Goal: Communication & Community: Answer question/provide support

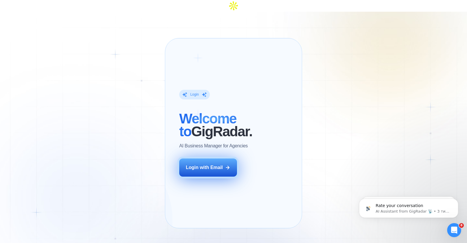
click at [212, 164] on div "Login with Email" at bounding box center [204, 167] width 37 height 6
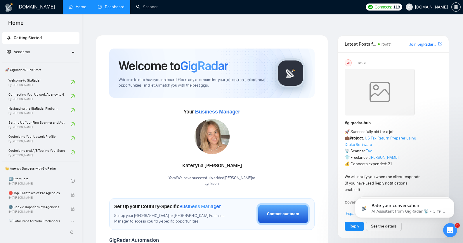
click at [120, 9] on link "Dashboard" at bounding box center [111, 6] width 27 height 5
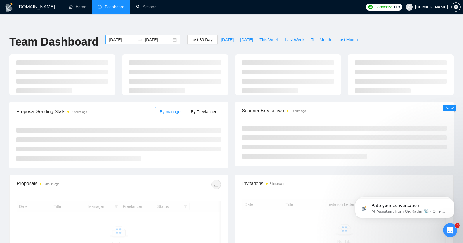
click at [112, 37] on input "[DATE]" at bounding box center [122, 40] width 27 height 6
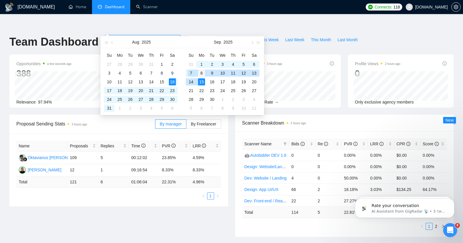
type input "[DATE]"
click at [199, 71] on div "8" at bounding box center [201, 73] width 7 height 7
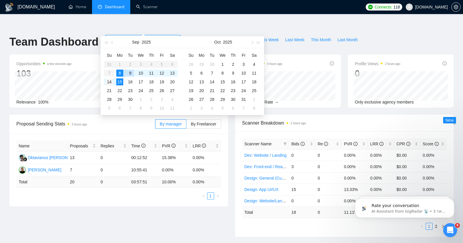
type input "[DATE]"
click at [111, 81] on div "14" at bounding box center [109, 81] width 7 height 7
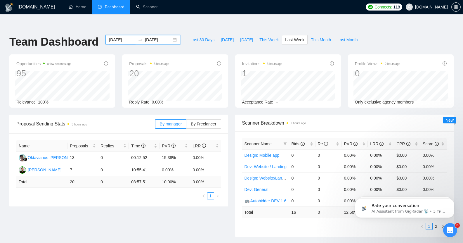
click at [114, 37] on input "[DATE]" at bounding box center [122, 40] width 27 height 6
click at [221, 1] on ul "Home Dashboard Scanner" at bounding box center [212, 7] width 302 height 14
click at [237, 11] on ul "Home Dashboard Scanner" at bounding box center [212, 7] width 302 height 14
click at [150, 9] on link "Scanner" at bounding box center [147, 6] width 22 height 5
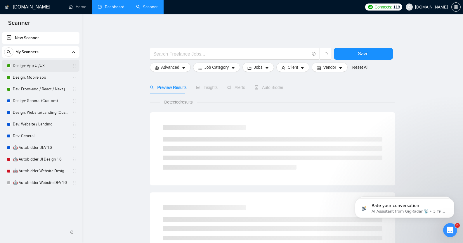
click at [32, 65] on link "Design: App UI/UX" at bounding box center [40, 66] width 55 height 12
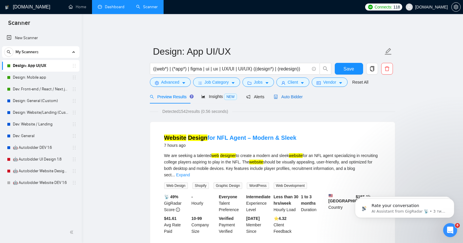
click at [281, 94] on span "Auto Bidder" at bounding box center [288, 96] width 29 height 5
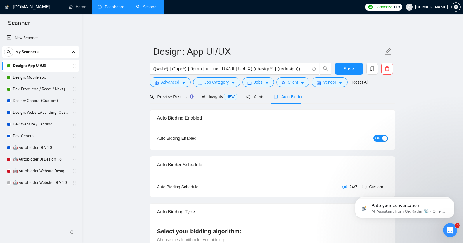
checkbox input "true"
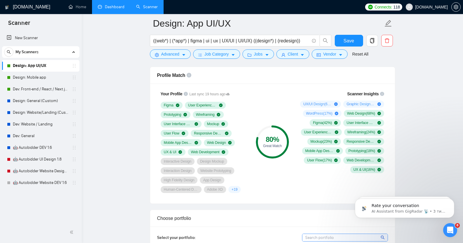
scroll to position [387, 0]
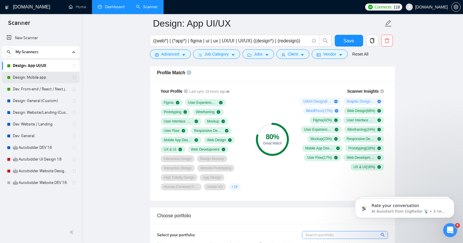
click at [35, 78] on link "Design: Mobile app" at bounding box center [40, 78] width 55 height 12
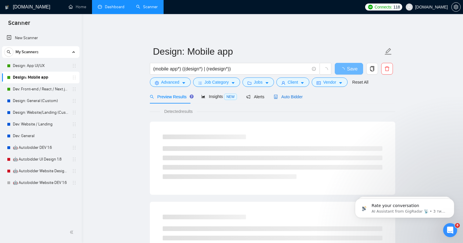
click at [294, 94] on span "Auto Bidder" at bounding box center [288, 96] width 29 height 5
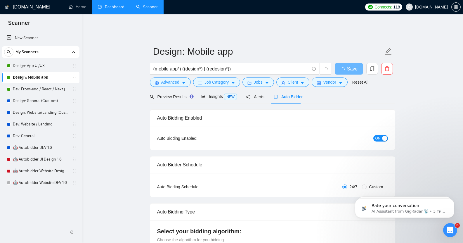
checkbox input "true"
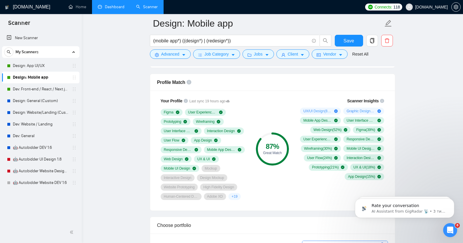
scroll to position [377, 0]
click at [47, 89] on link "Dev: Front-end / React / Next.js / WebGL / GSAP" at bounding box center [40, 89] width 55 height 12
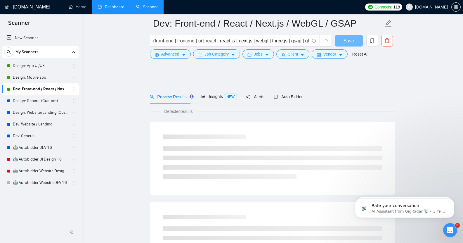
scroll to position [313, 0]
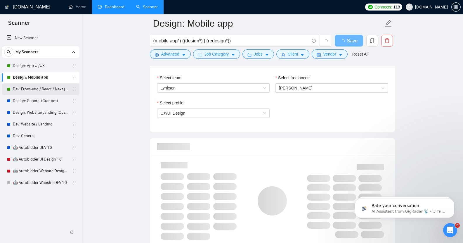
checkbox input "true"
click at [41, 90] on link "Dev: Front-end / React / Next.js / WebGL / GSAP" at bounding box center [40, 89] width 55 height 12
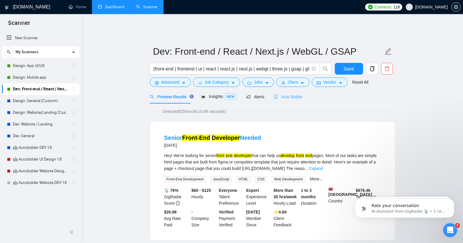
click at [294, 96] on div "Auto Bidder" at bounding box center [288, 97] width 29 height 14
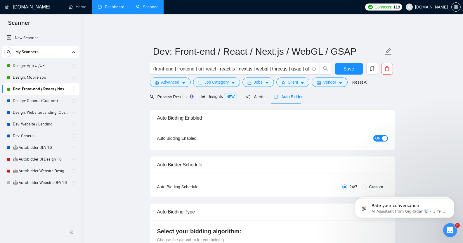
checkbox input "true"
click at [162, 94] on span "Preview Results" at bounding box center [171, 96] width 42 height 5
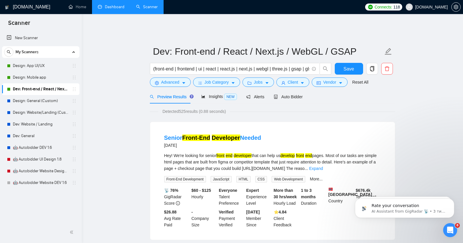
click at [112, 9] on link "Dashboard" at bounding box center [111, 6] width 27 height 5
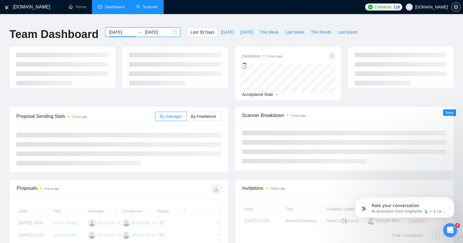
click at [109, 29] on input "[DATE]" at bounding box center [122, 32] width 27 height 6
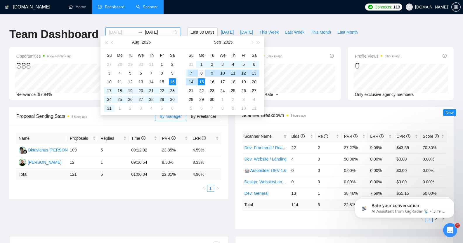
type input "[DATE]"
click at [204, 73] on div "8" at bounding box center [201, 73] width 7 height 7
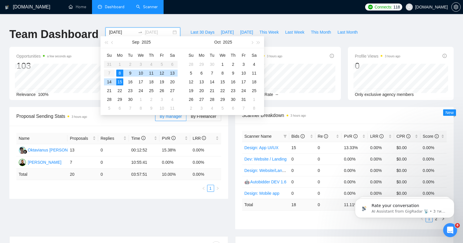
click at [119, 81] on div "15" at bounding box center [119, 81] width 7 height 7
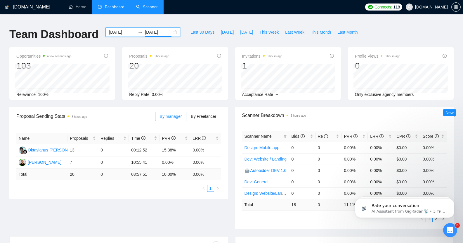
click at [148, 29] on input "[DATE]" at bounding box center [158, 32] width 27 height 6
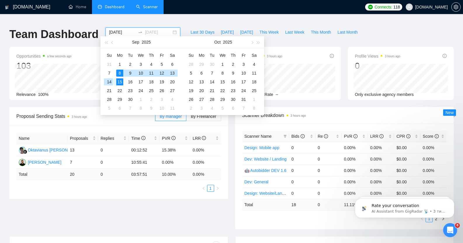
type input "[DATE]"
click at [108, 80] on div "14" at bounding box center [109, 81] width 7 height 7
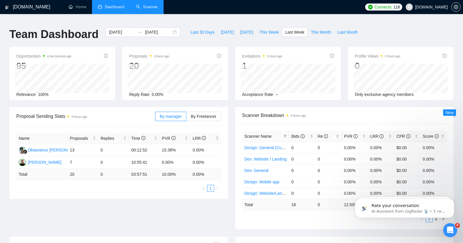
click at [190, 7] on ul "Home Dashboard Scanner" at bounding box center [211, 7] width 301 height 14
click at [111, 29] on input "[DATE]" at bounding box center [122, 32] width 27 height 6
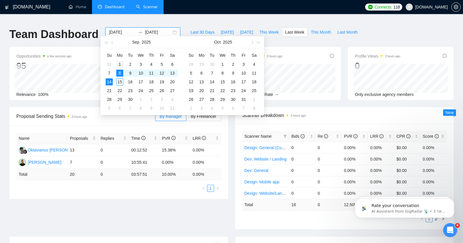
type input "[DATE]"
click at [119, 64] on div "1" at bounding box center [119, 64] width 7 height 7
click at [153, 29] on input "[DATE]" at bounding box center [158, 32] width 27 height 6
type input "[DATE]"
click at [109, 74] on div "7" at bounding box center [109, 73] width 7 height 7
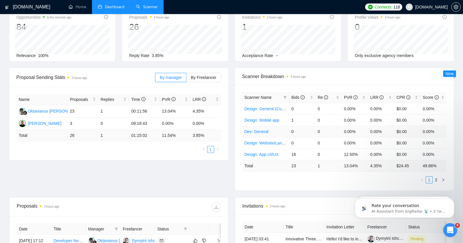
scroll to position [39, 0]
click at [443, 178] on icon "right" at bounding box center [443, 180] width 4 height 4
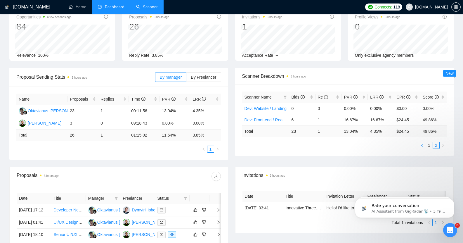
click at [423, 143] on icon "left" at bounding box center [422, 145] width 4 height 4
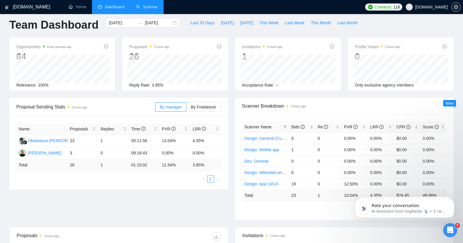
scroll to position [0, 0]
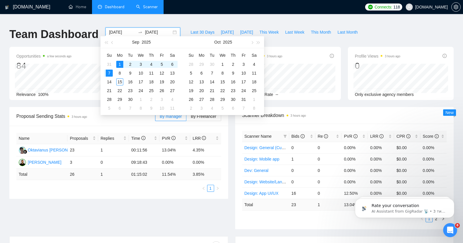
click at [117, 29] on input "[DATE]" at bounding box center [122, 32] width 27 height 6
click at [113, 43] on span "button" at bounding box center [112, 42] width 3 height 3
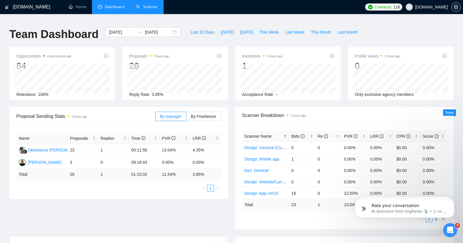
click at [197, 3] on ul "Home Dashboard Scanner" at bounding box center [211, 7] width 301 height 14
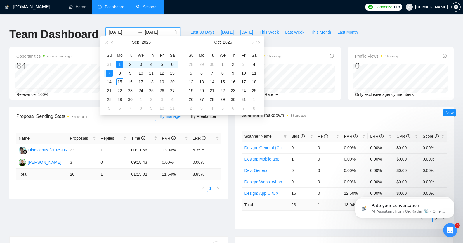
click at [118, 29] on input "[DATE]" at bounding box center [122, 32] width 27 height 6
type input "[DATE]"
click at [120, 72] on div "8" at bounding box center [119, 73] width 7 height 7
type input "[DATE]"
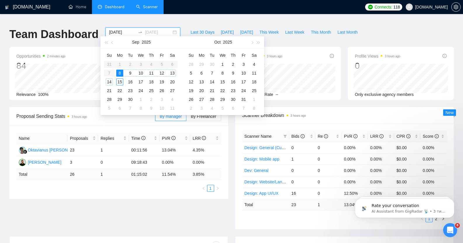
click at [110, 81] on div "14" at bounding box center [109, 81] width 7 height 7
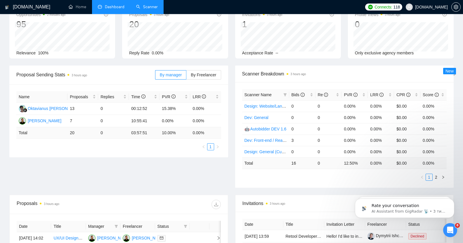
scroll to position [43, 0]
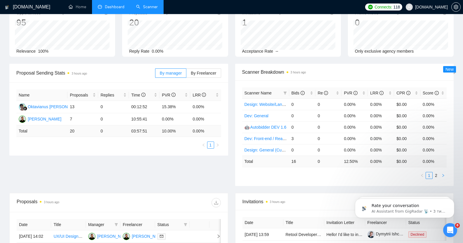
click at [442, 173] on icon "right" at bounding box center [443, 175] width 4 height 4
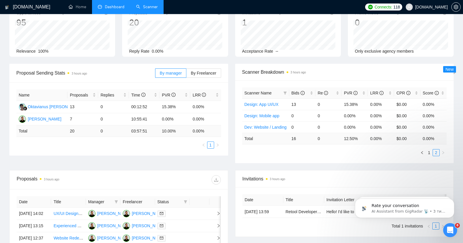
scroll to position [0, 0]
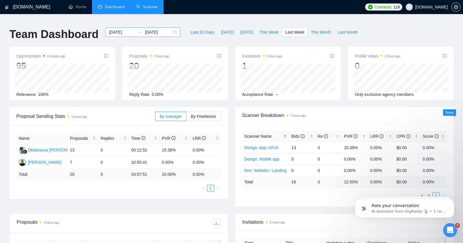
click at [109, 29] on input "[DATE]" at bounding box center [122, 32] width 27 height 6
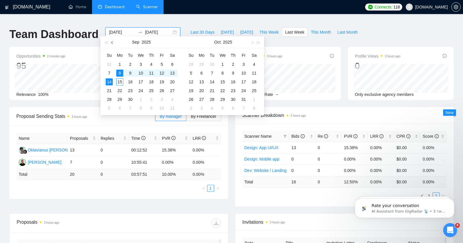
click at [113, 41] on span "button" at bounding box center [112, 42] width 3 height 3
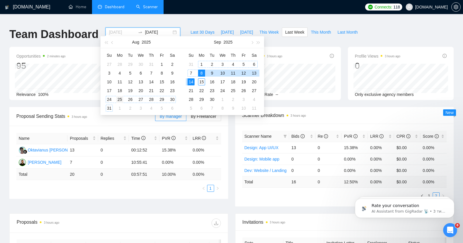
type input "[DATE]"
click at [122, 98] on div "25" at bounding box center [119, 99] width 7 height 7
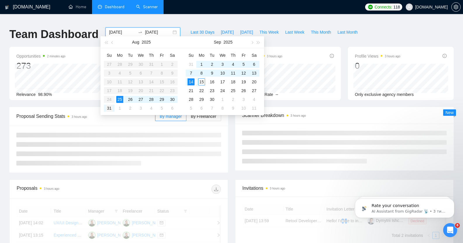
type input "[DATE]"
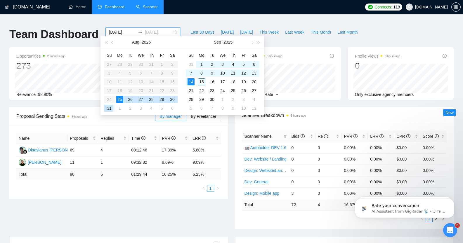
click at [109, 107] on div "31" at bounding box center [109, 108] width 7 height 7
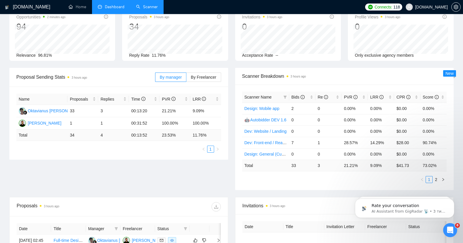
scroll to position [39, 0]
click at [444, 177] on icon "right" at bounding box center [443, 179] width 4 height 4
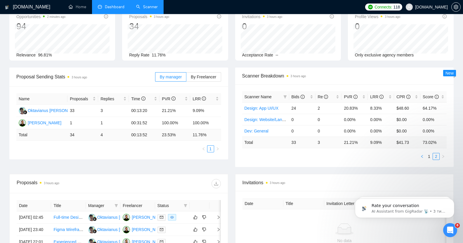
click at [421, 154] on icon "left" at bounding box center [422, 156] width 4 height 4
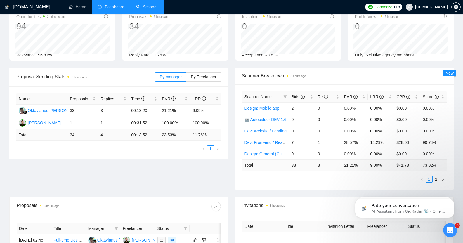
scroll to position [0, 0]
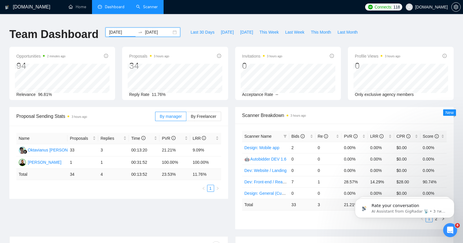
click at [112, 29] on input "[DATE]" at bounding box center [122, 32] width 27 height 6
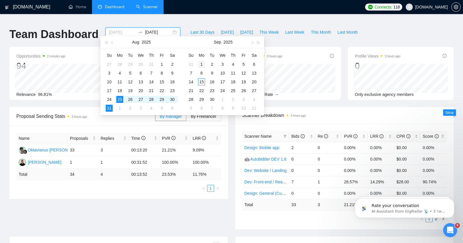
type input "[DATE]"
click at [201, 63] on div "1" at bounding box center [201, 64] width 7 height 7
type input "[DATE]"
click at [193, 72] on div "7" at bounding box center [190, 73] width 7 height 7
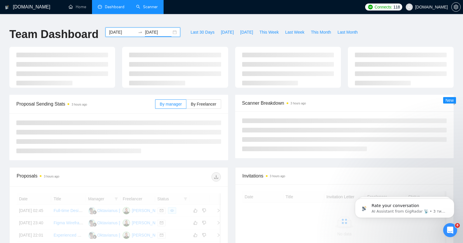
click at [221, 16] on div "[DOMAIN_NAME] Home Dashboard Scanner Connects: 118 [DOMAIN_NAME] Team Dashboard…" at bounding box center [231, 201] width 463 height 394
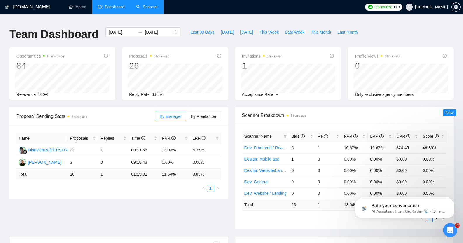
click at [166, 170] on td "11.54 %" at bounding box center [174, 174] width 31 height 11
copy td "11.54 %"
click at [115, 29] on input "[DATE]" at bounding box center [122, 32] width 27 height 6
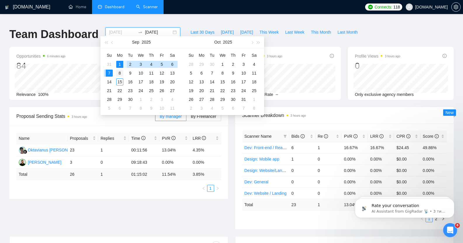
type input "[DATE]"
click at [119, 74] on div "8" at bounding box center [119, 73] width 7 height 7
type input "[DATE]"
click at [109, 81] on div "14" at bounding box center [109, 81] width 7 height 7
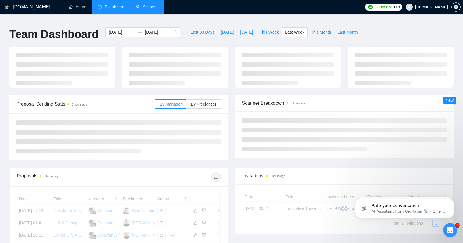
click at [191, 12] on ul "Home Dashboard Scanner" at bounding box center [211, 7] width 301 height 14
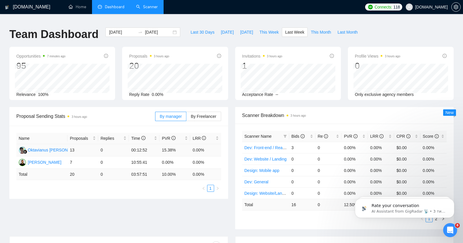
click at [168, 146] on td "15.38%" at bounding box center [174, 150] width 31 height 12
click at [167, 171] on td "10.00 %" at bounding box center [174, 174] width 31 height 11
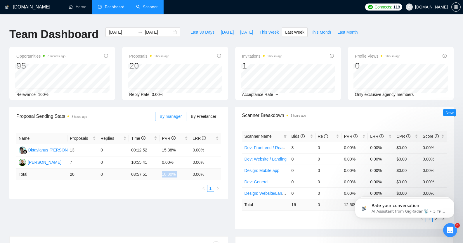
click at [167, 171] on td "10.00 %" at bounding box center [174, 174] width 31 height 11
copy td "10.00 %"
click at [79, 6] on link "Home" at bounding box center [78, 6] width 18 height 5
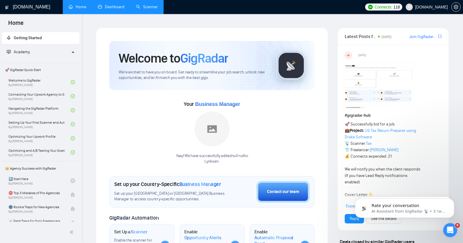
click at [154, 8] on link "Scanner" at bounding box center [147, 6] width 22 height 5
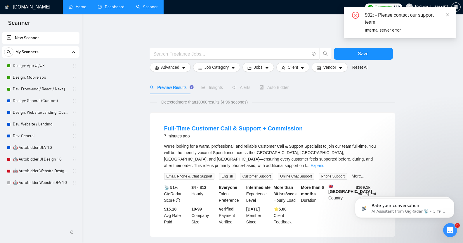
click at [445, 15] on icon "close" at bounding box center [447, 15] width 4 height 4
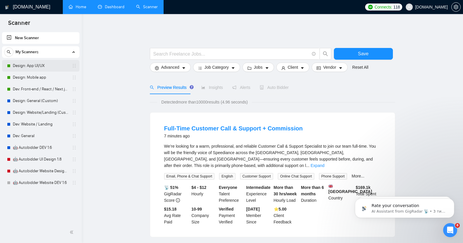
click at [37, 65] on link "Design: App UI/UX" at bounding box center [40, 66] width 55 height 12
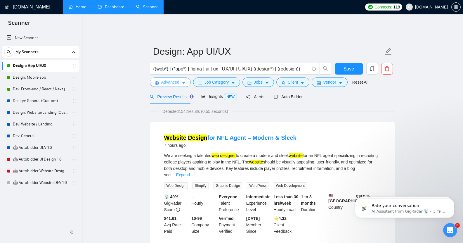
click at [173, 79] on span "Advanced" at bounding box center [170, 82] width 18 height 6
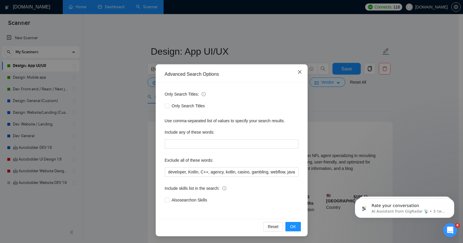
click at [298, 73] on icon "close" at bounding box center [300, 72] width 4 height 4
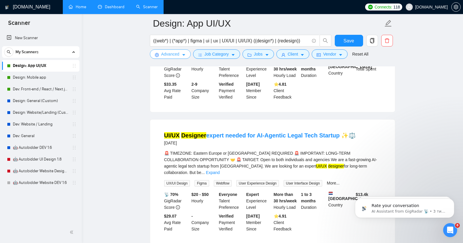
scroll to position [1207, 0]
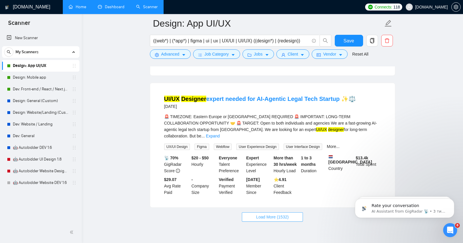
click at [287, 213] on span "Load More (1532)" at bounding box center [272, 216] width 32 height 6
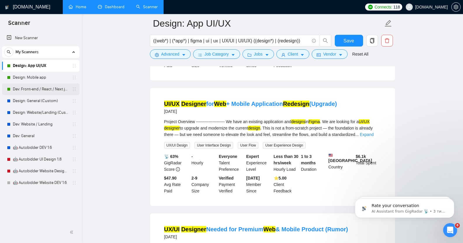
scroll to position [2230, 0]
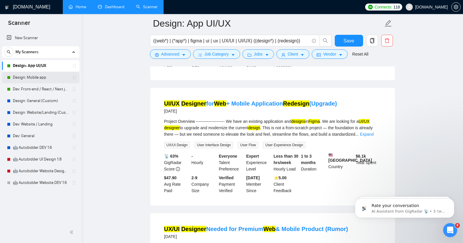
click at [30, 79] on link "Design: Mobile app" at bounding box center [40, 78] width 55 height 12
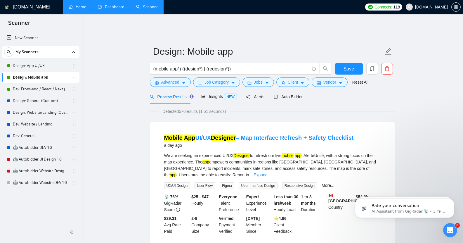
scroll to position [33, 0]
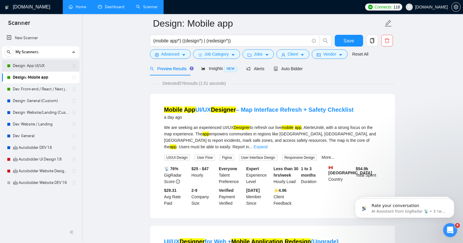
click at [38, 65] on link "Design: App UI/UX" at bounding box center [40, 66] width 55 height 12
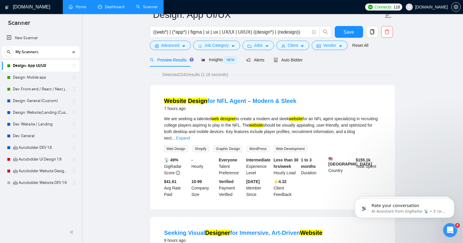
scroll to position [12, 0]
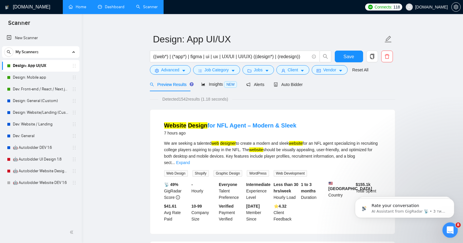
click at [448, 229] on icon "Відкрити програму для спілкування Intercom" at bounding box center [449, 229] width 10 height 10
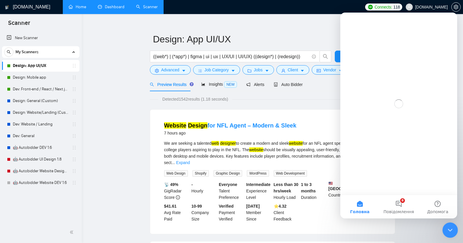
scroll to position [0, 0]
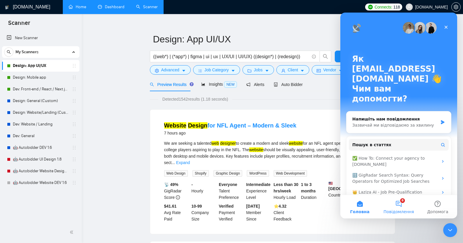
click at [400, 206] on button "8 Повідомлення" at bounding box center [398, 206] width 39 height 23
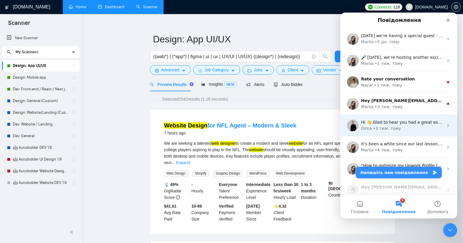
click at [413, 125] on div "Hi 👋 Glad to hear you had a great experience with us! 🙌 ​ Could you spare 20 se…" at bounding box center [402, 122] width 82 height 6
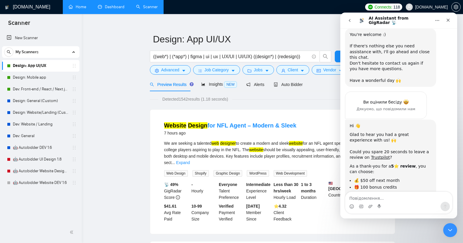
scroll to position [826, 0]
click at [350, 20] on icon "go back" at bounding box center [349, 20] width 5 height 5
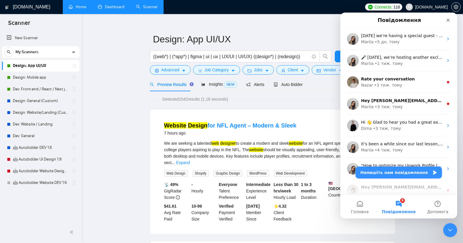
click at [404, 172] on button "Напишіть нам повідомлення" at bounding box center [399, 172] width 86 height 12
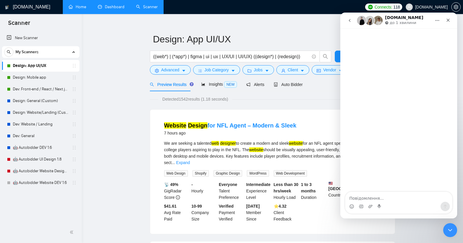
click at [364, 196] on textarea "Повідомлення..." at bounding box center [398, 197] width 107 height 10
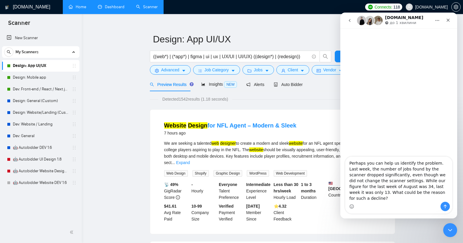
click at [350, 169] on textarea "Perhaps you can help us identify the problem. Last week, the number of jobs fou…" at bounding box center [398, 179] width 107 height 45
click at [407, 176] on textarea "Hey! Perhaps you can help us identify the problem. Last week, the number of job…" at bounding box center [398, 179] width 107 height 45
drag, startPoint x: 407, startPoint y: 176, endPoint x: 396, endPoint y: 175, distance: 10.5
click at [396, 175] on textarea "Hey! Perhaps you can help us identify the problem. Last week, the number of job…" at bounding box center [398, 179] width 107 height 45
type textarea "Hey! Perhaps you can help us identify the problem. Last week, the number of job…"
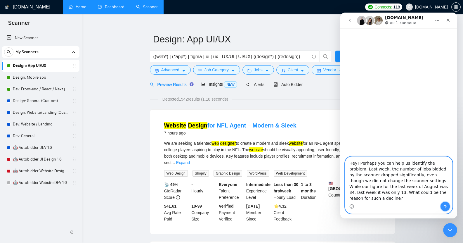
click at [444, 205] on icon "Надіслати повідомлення…" at bounding box center [445, 206] width 5 height 5
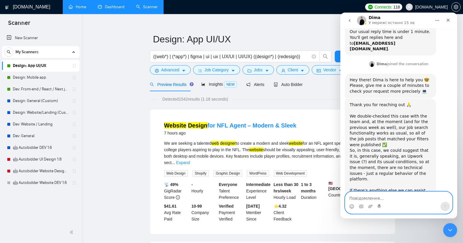
scroll to position [73, 0]
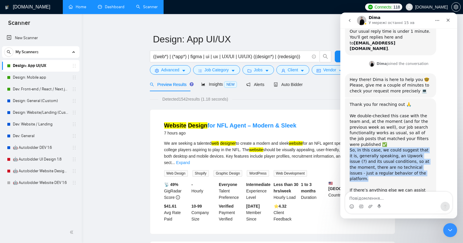
drag, startPoint x: 350, startPoint y: 133, endPoint x: 402, endPoint y: 155, distance: 56.2
click at [402, 155] on div "Thank you for reaching out 🙏 ​ We double-checked this case with the team and, a…" at bounding box center [391, 153] width 82 height 103
copy div "So, in this case, we could suggest that it is, generally speaking, an Upwork is…"
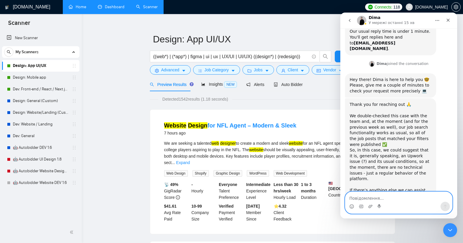
click at [365, 198] on textarea "Повідомлення..." at bounding box center [398, 197] width 107 height 10
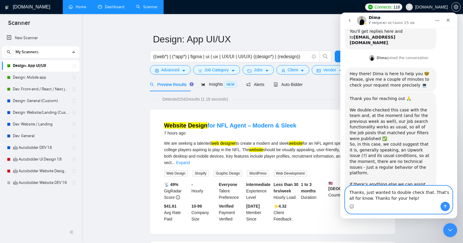
type textarea "Thanks, just wanted to double check that. That's all for know. Thanks for your …"
click at [445, 206] on icon "Надіслати повідомлення…" at bounding box center [445, 206] width 3 height 4
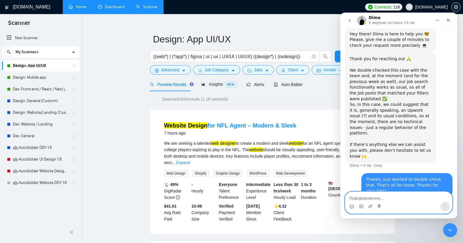
scroll to position [125, 0]
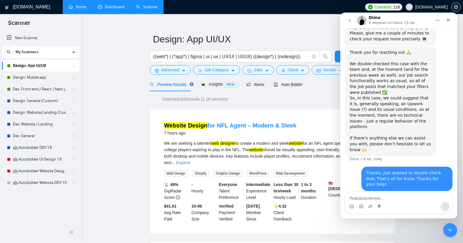
click at [349, 22] on icon "go back" at bounding box center [349, 20] width 5 height 5
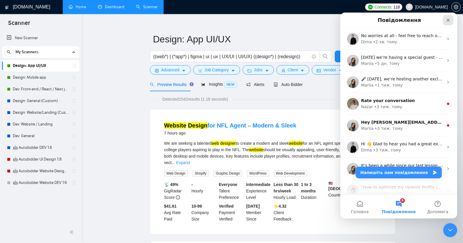
click at [447, 21] on icon "Закрити" at bounding box center [448, 20] width 3 height 3
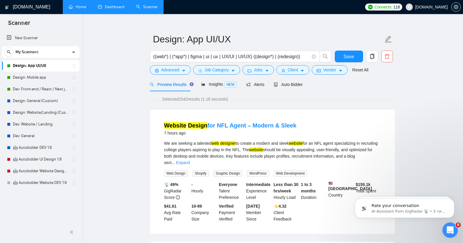
click at [453, 227] on div "Відкрити програму для спілкування Intercom" at bounding box center [449, 228] width 19 height 19
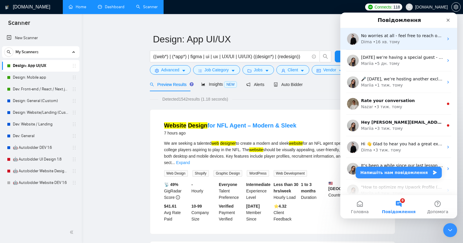
click at [418, 39] on div "No worries at all - feel free to reach out for any additional assistance 😉" at bounding box center [402, 36] width 82 height 6
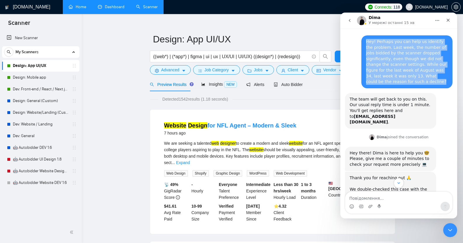
drag, startPoint x: 363, startPoint y: 41, endPoint x: 443, endPoint y: 75, distance: 87.4
click at [443, 75] on div "Hey! Perhaps you can help us identify the problem. Last week, the number of job…" at bounding box center [406, 61] width 91 height 53
copy div "Hey! Perhaps you can help us identify the problem. Last week, the number of job…"
